Goal: Task Accomplishment & Management: Complete application form

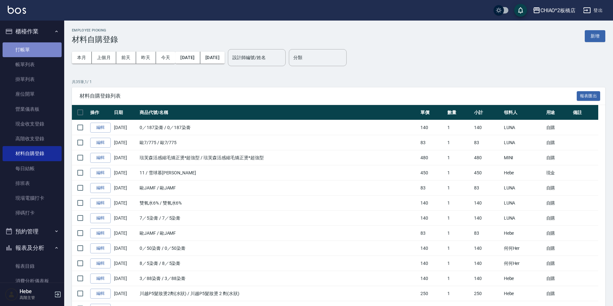
click at [42, 48] on link "打帳單" at bounding box center [32, 49] width 59 height 15
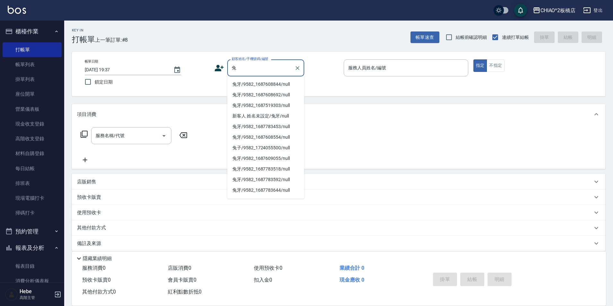
click at [271, 83] on li "兔牙/9582_1687608844/null" at bounding box center [265, 84] width 77 height 11
type input "兔牙/9582_1687608844/null"
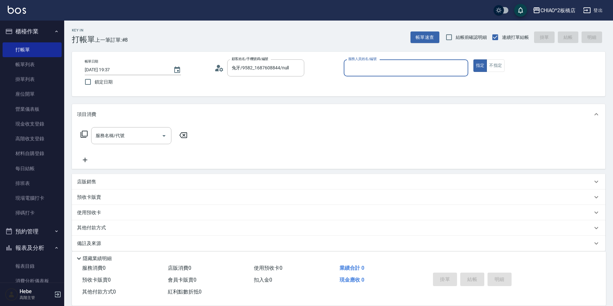
click at [349, 65] on input "服務人員姓名/編號" at bounding box center [405, 67] width 119 height 11
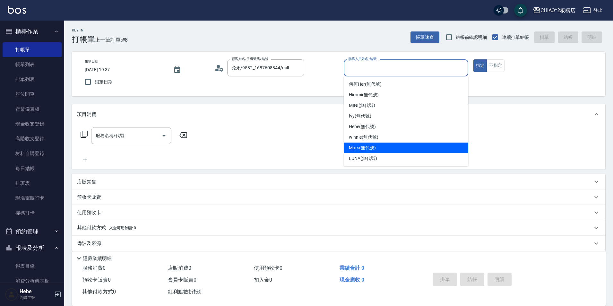
click at [367, 150] on span "Mars (無代號)" at bounding box center [362, 147] width 27 height 7
click at [371, 63] on input "Mars(無代號)" at bounding box center [400, 67] width 109 height 11
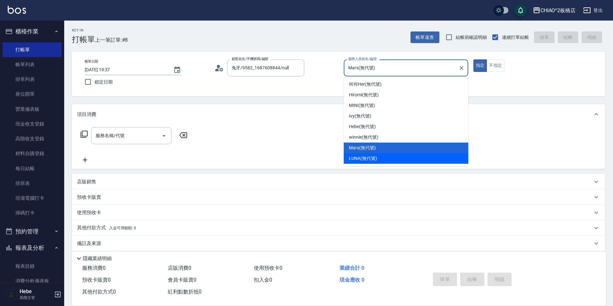
click at [382, 159] on div "LUNA (無代號)" at bounding box center [406, 158] width 124 height 11
type input "LUNA(無代號)"
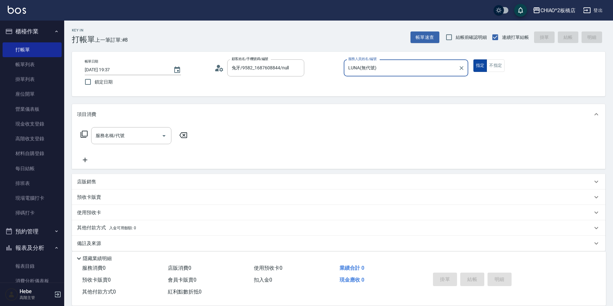
click at [486, 71] on button "指定" at bounding box center [480, 65] width 14 height 13
click at [494, 72] on div "帳單日期 [DATE] 19:37 鎖定日期 顧客姓名/手機號碼/編號 兔牙/9582_1687608844/null 顧客姓名/手機號碼/編號 服務人員姓名…" at bounding box center [339, 73] width 518 height 29
click at [493, 70] on button "不指定" at bounding box center [495, 65] width 18 height 13
click at [134, 143] on div "服務名稱/代號" at bounding box center [131, 135] width 80 height 17
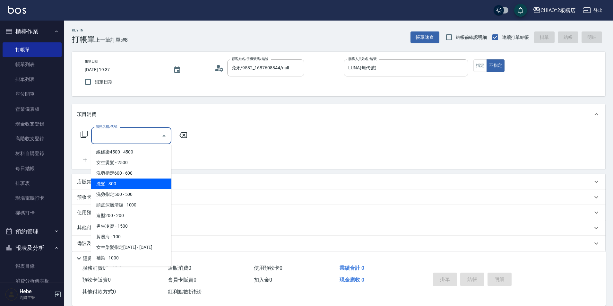
drag, startPoint x: 126, startPoint y: 189, endPoint x: 74, endPoint y: 158, distance: 60.1
click at [125, 188] on span "洗髮 - 300" at bounding box center [131, 183] width 80 height 11
type input "洗髮(96679)"
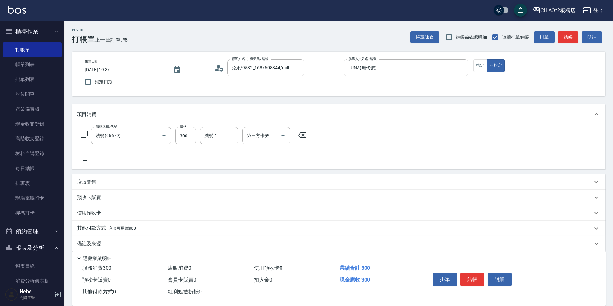
click at [88, 160] on icon at bounding box center [85, 160] width 16 height 8
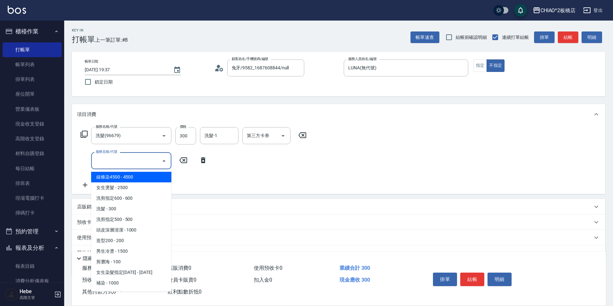
click at [95, 160] on input "服務名稱/代號" at bounding box center [126, 160] width 65 height 11
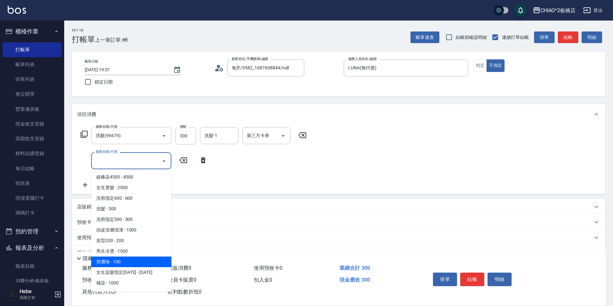
click at [135, 260] on span "剪瀏海 - 100" at bounding box center [131, 261] width 80 height 11
type input "剪瀏海(96690)"
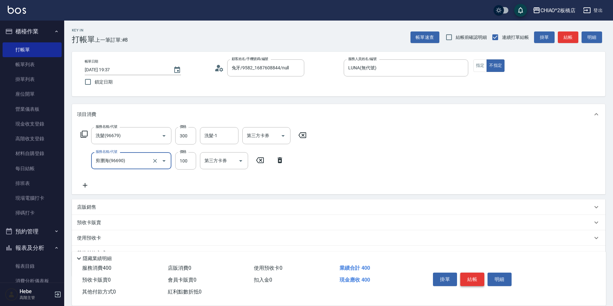
click at [475, 275] on button "結帳" at bounding box center [472, 278] width 24 height 13
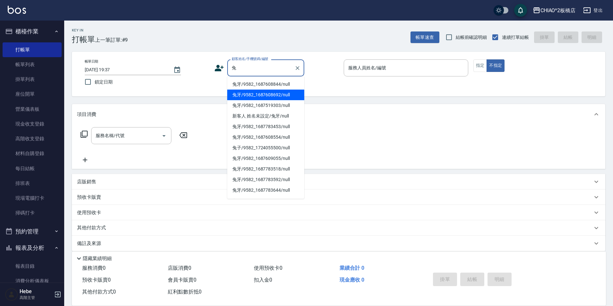
click at [253, 95] on li "兔牙/9582_1687608692/null" at bounding box center [265, 94] width 77 height 11
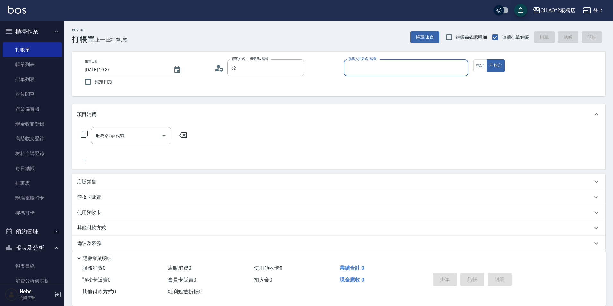
type input "兔牙/9582_1687608692/null"
click at [360, 72] on input "服務人員姓名/編號" at bounding box center [405, 67] width 119 height 11
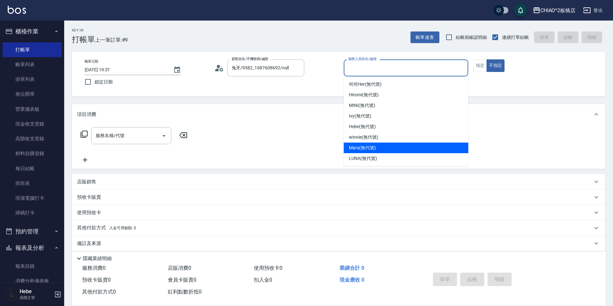
click at [362, 152] on div "Mars (無代號)" at bounding box center [406, 147] width 124 height 11
type input "Mars(無代號)"
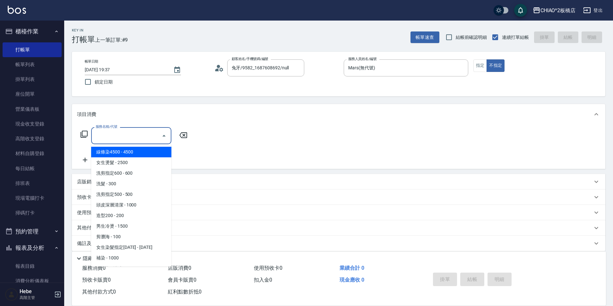
click at [134, 141] on input "服務名稱/代號" at bounding box center [126, 135] width 65 height 11
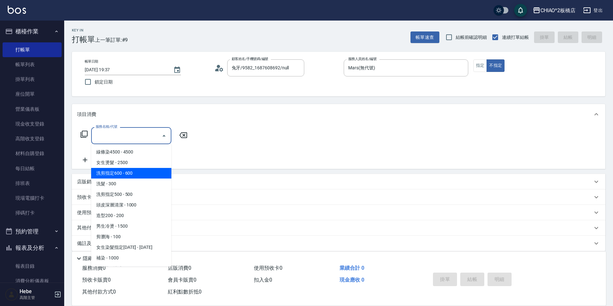
click at [133, 175] on span "洗剪指定600 - 600" at bounding box center [131, 173] width 80 height 11
type input "洗剪指定600(96678)"
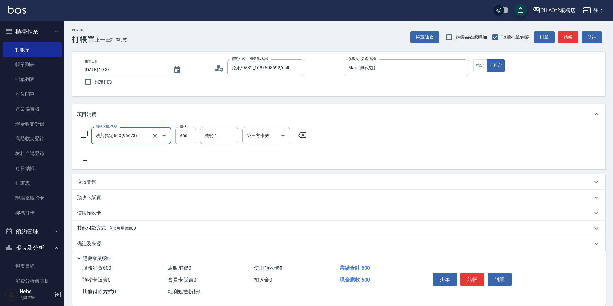
click at [84, 160] on icon at bounding box center [85, 160] width 4 height 4
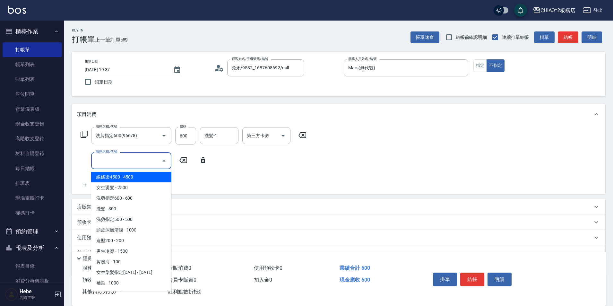
click at [131, 160] on input "服務名稱/代號" at bounding box center [126, 160] width 65 height 11
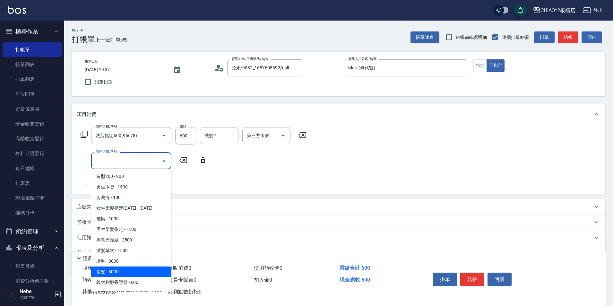
scroll to position [126, 0]
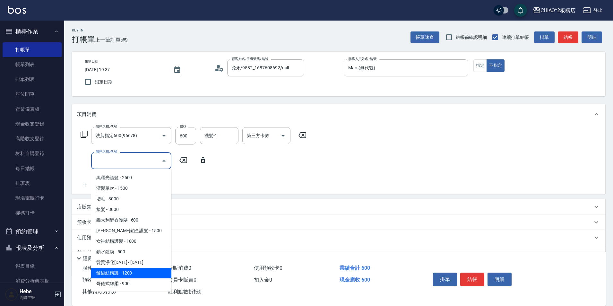
click at [130, 276] on span "鏈鍵結構護 - 1200" at bounding box center [131, 273] width 80 height 11
type input "鏈鍵結構護(143014)"
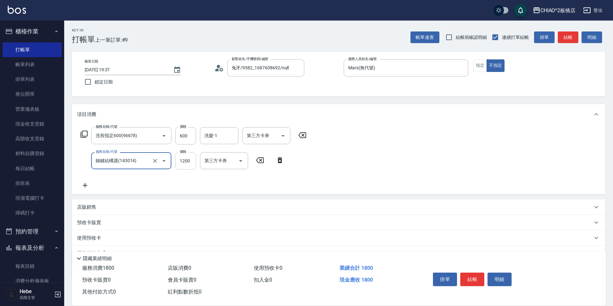
click at [189, 162] on input "1200" at bounding box center [185, 160] width 21 height 17
type input "1140"
click at [82, 185] on icon at bounding box center [85, 185] width 16 height 8
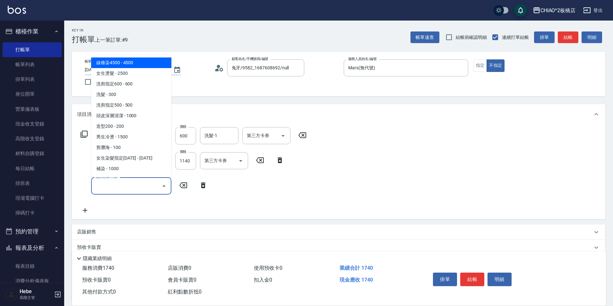
click at [96, 187] on input "服務名稱/代號" at bounding box center [126, 185] width 65 height 11
click at [141, 75] on span "女生燙髮 - 2500" at bounding box center [131, 73] width 80 height 11
type input "女生燙髮(96677)"
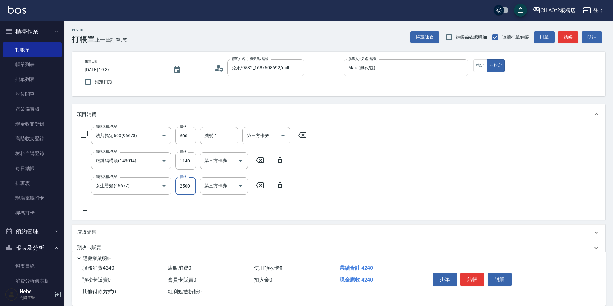
click at [191, 188] on input "2500" at bounding box center [185, 185] width 21 height 17
type input "3150"
click at [472, 274] on button "結帳" at bounding box center [472, 278] width 24 height 13
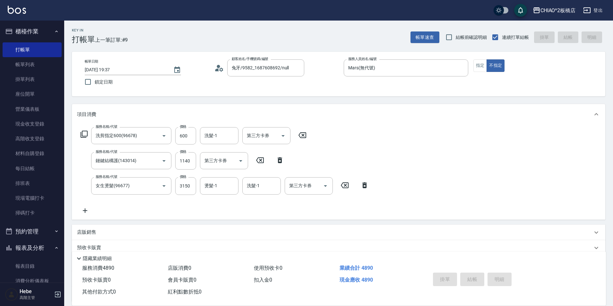
type input "[DATE] 20:00"
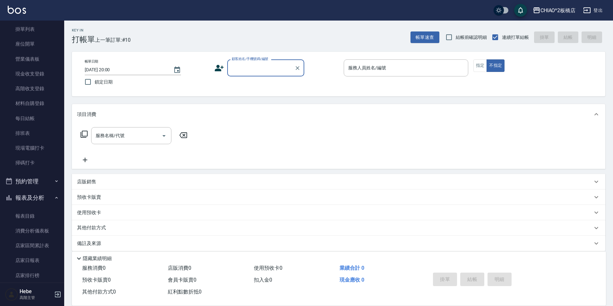
scroll to position [128, 0]
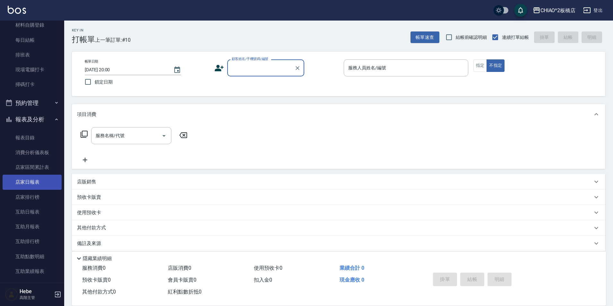
click at [33, 182] on link "店家日報表" at bounding box center [32, 181] width 59 height 15
